Goal: Find specific page/section: Find specific page/section

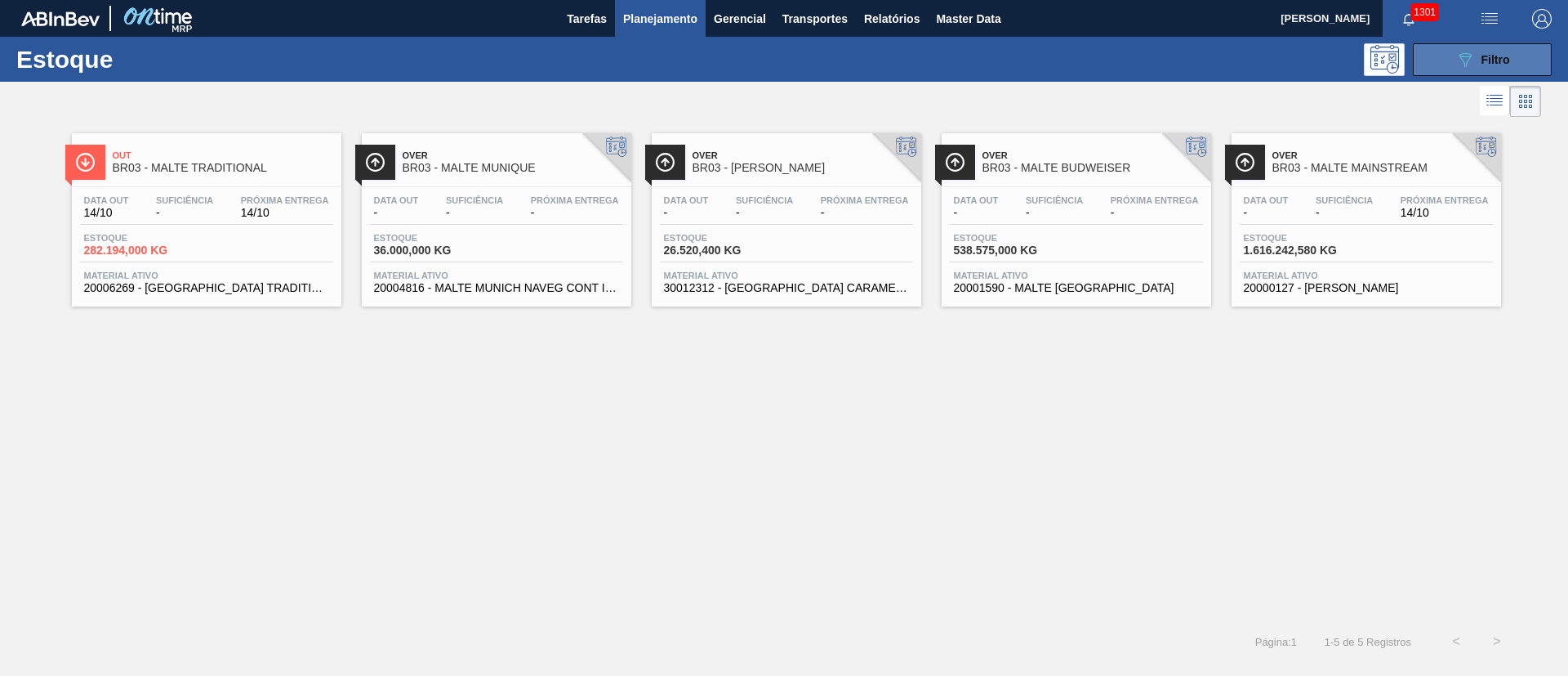
click at [1470, 74] on button "089F7B8B-B2A5-4AFE-B5C0-19BA573D28AC Filtro" at bounding box center [1483, 59] width 139 height 32
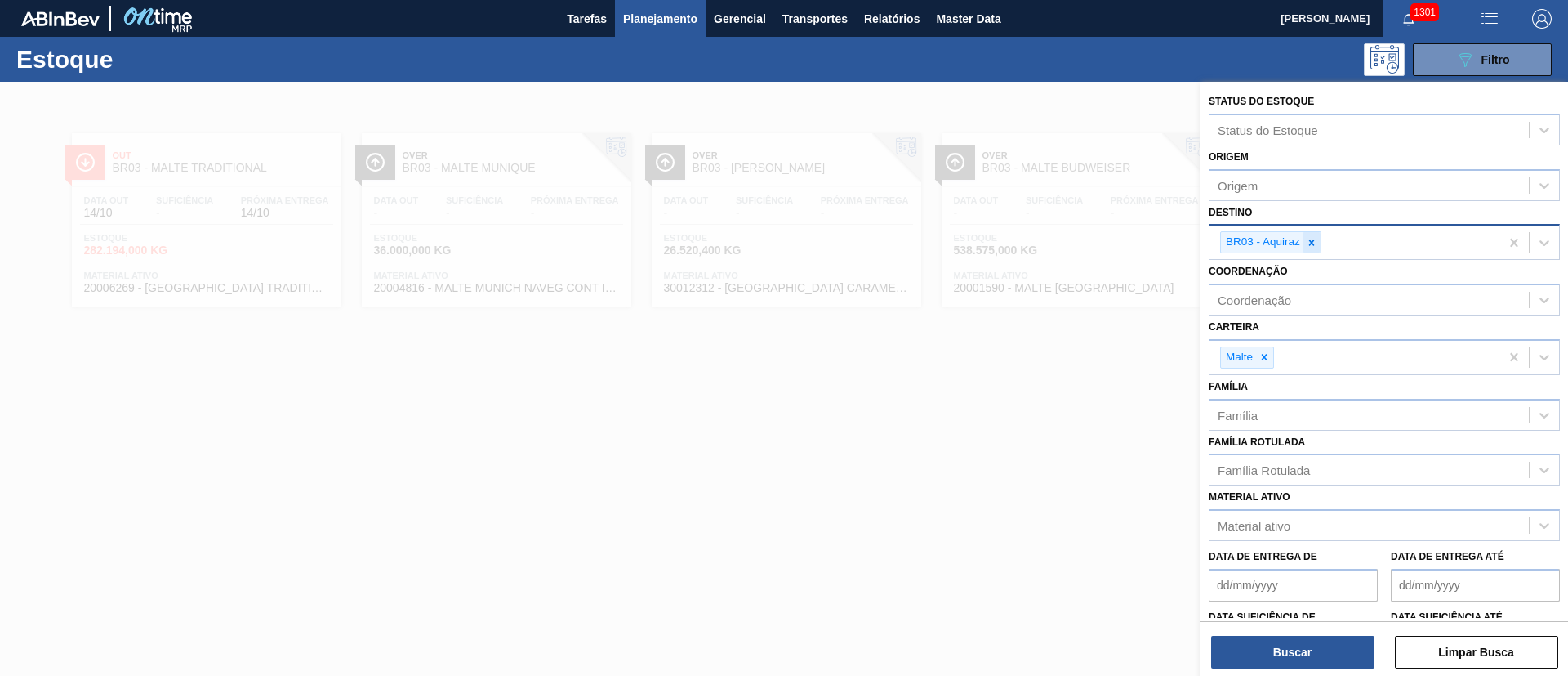
click at [1317, 241] on icon at bounding box center [1312, 243] width 12 height 12
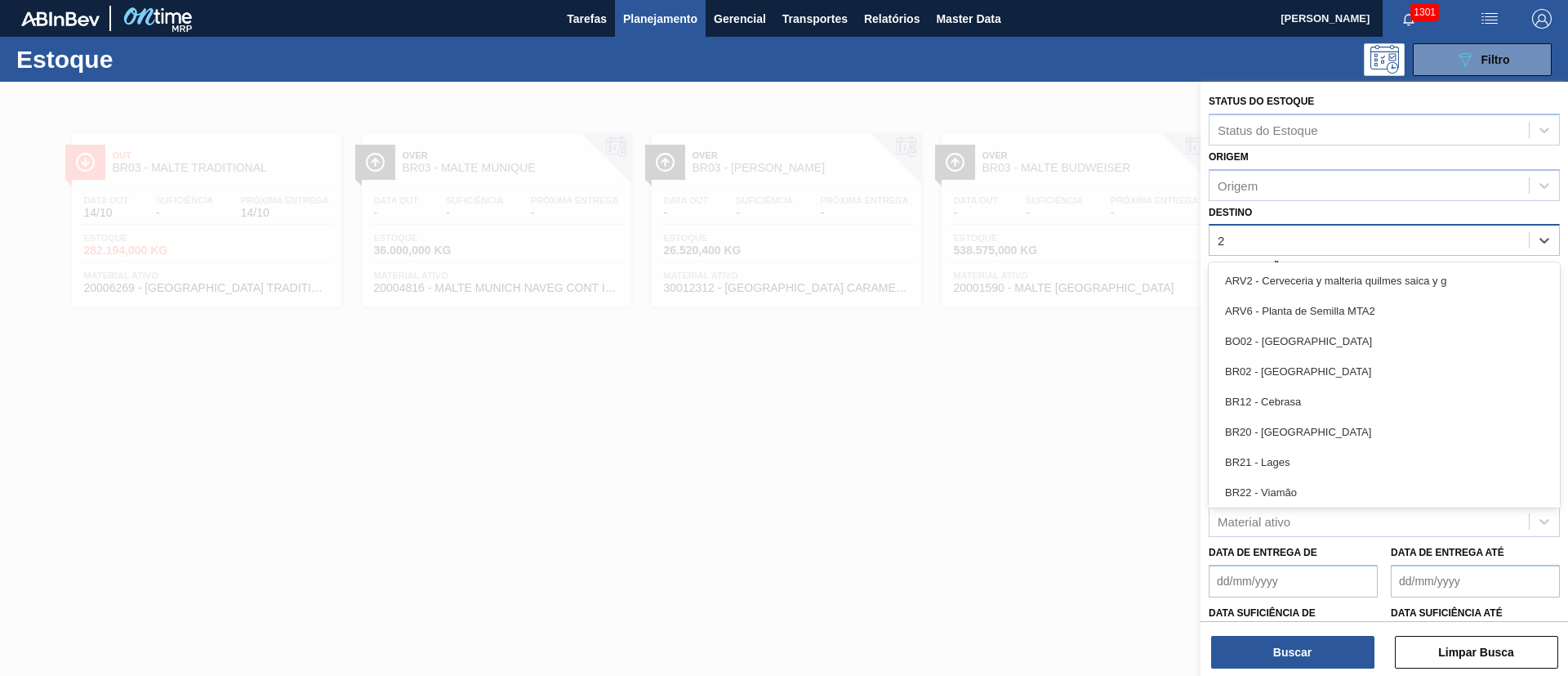
type input "28"
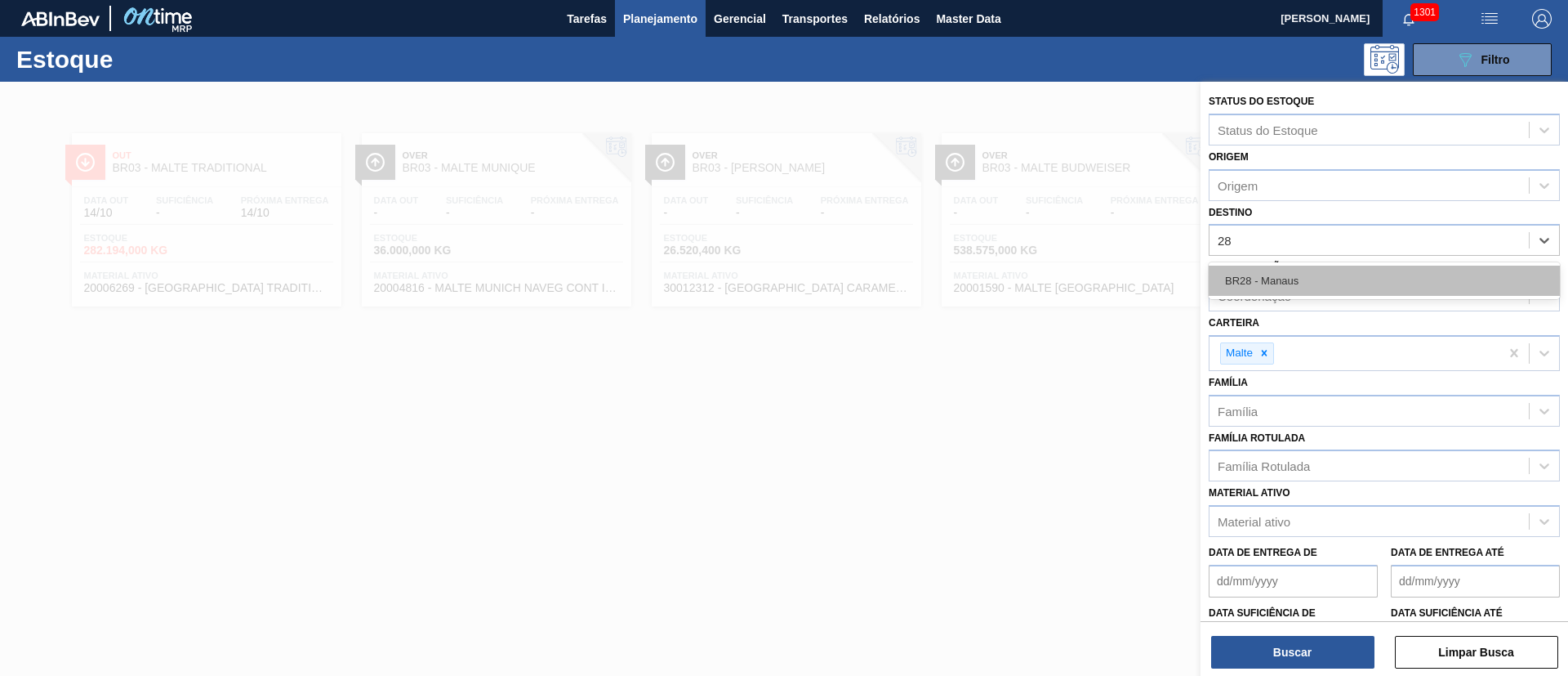
click at [1293, 275] on div "BR28 - Manaus" at bounding box center [1384, 280] width 351 height 30
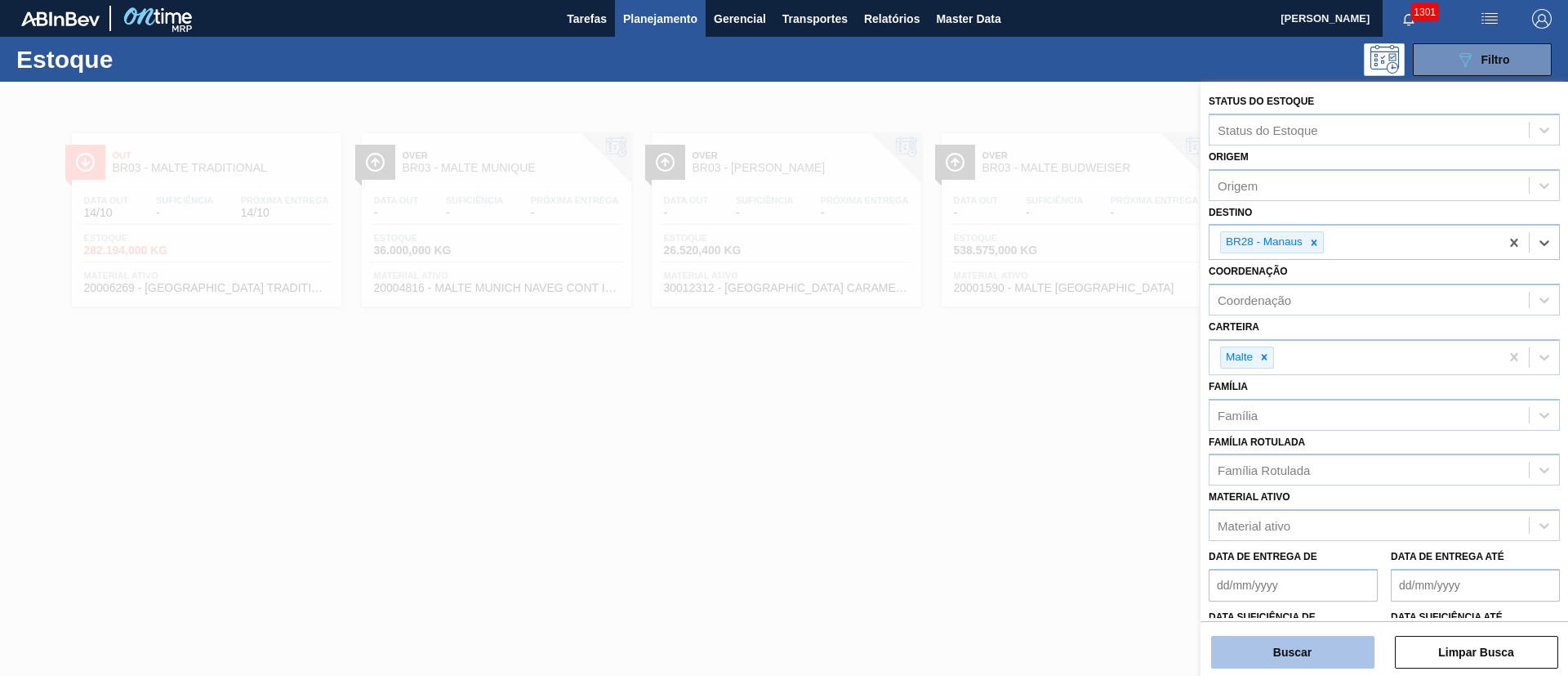
click at [1281, 648] on button "Buscar" at bounding box center [1292, 652] width 163 height 32
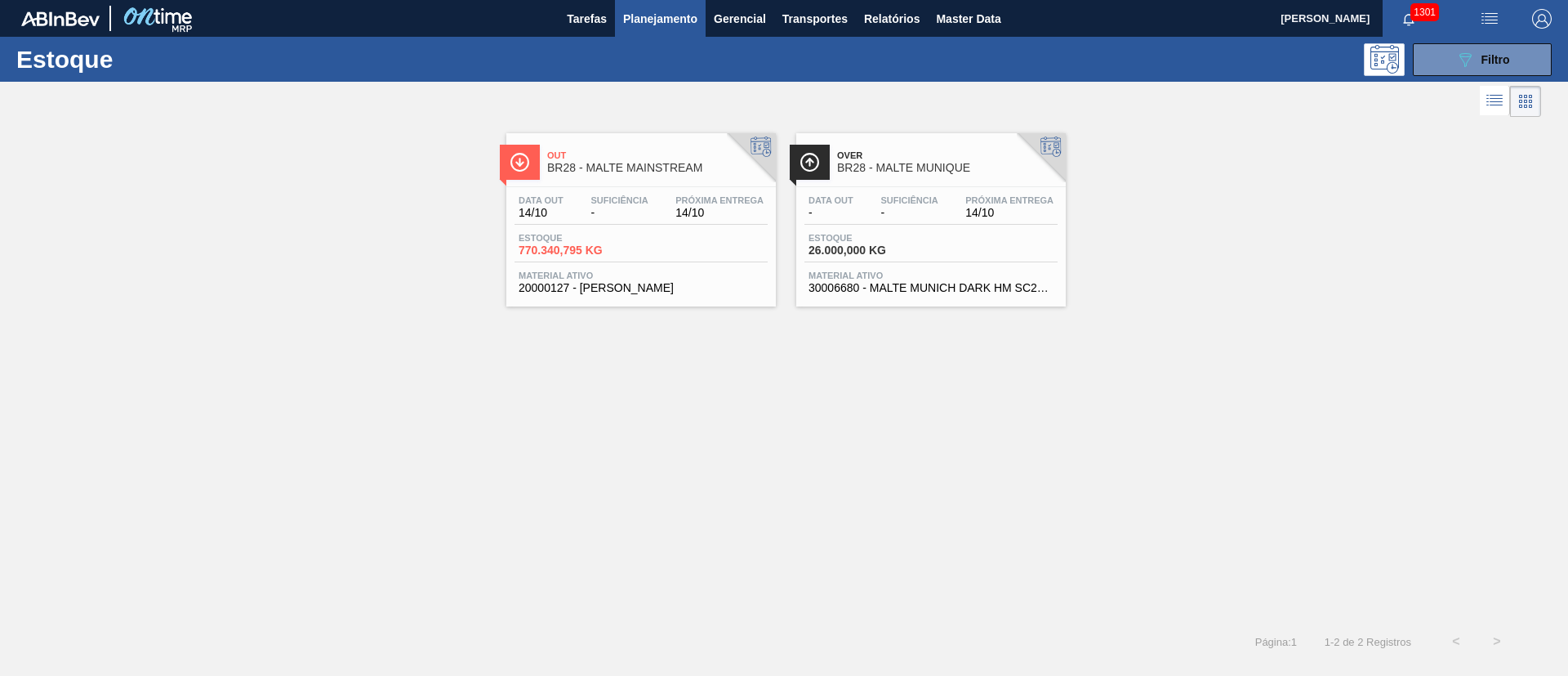
click at [660, 219] on div "Data out 14/10 Suficiência - Próxima Entrega 14/10" at bounding box center [641, 210] width 253 height 29
